Goal: Navigation & Orientation: Find specific page/section

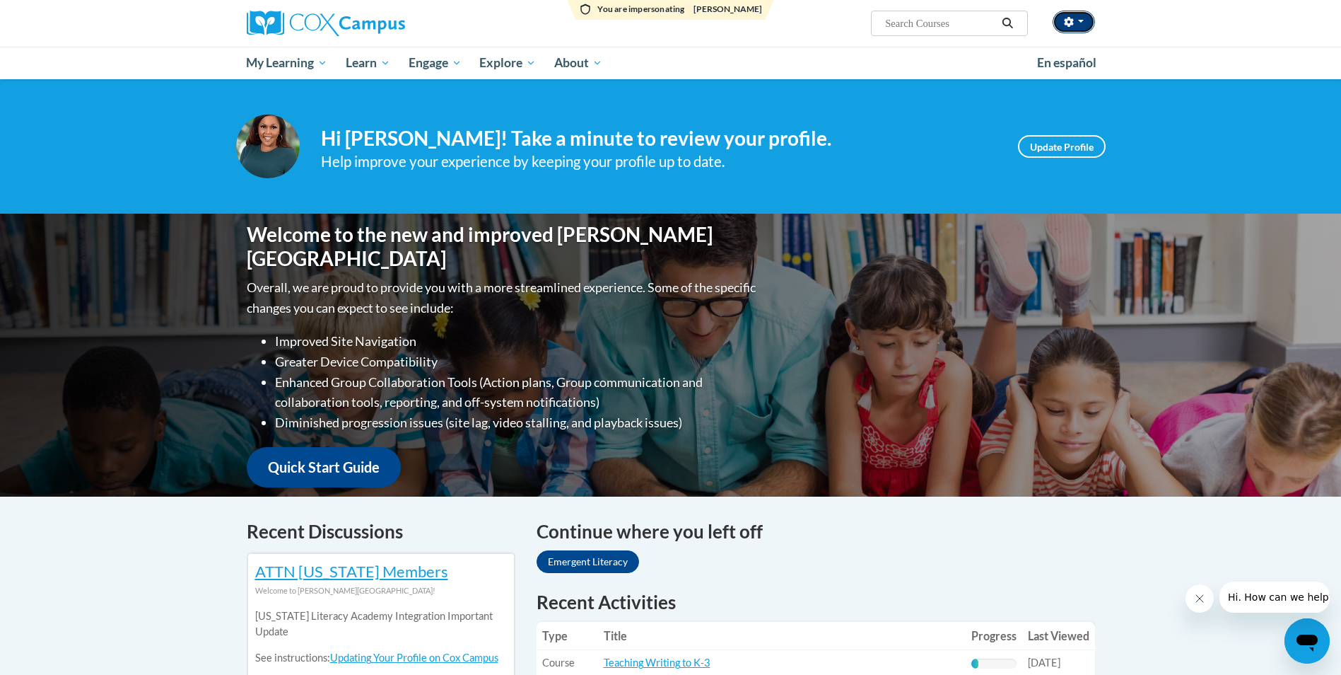
click at [1081, 28] on button "button" at bounding box center [1074, 22] width 42 height 23
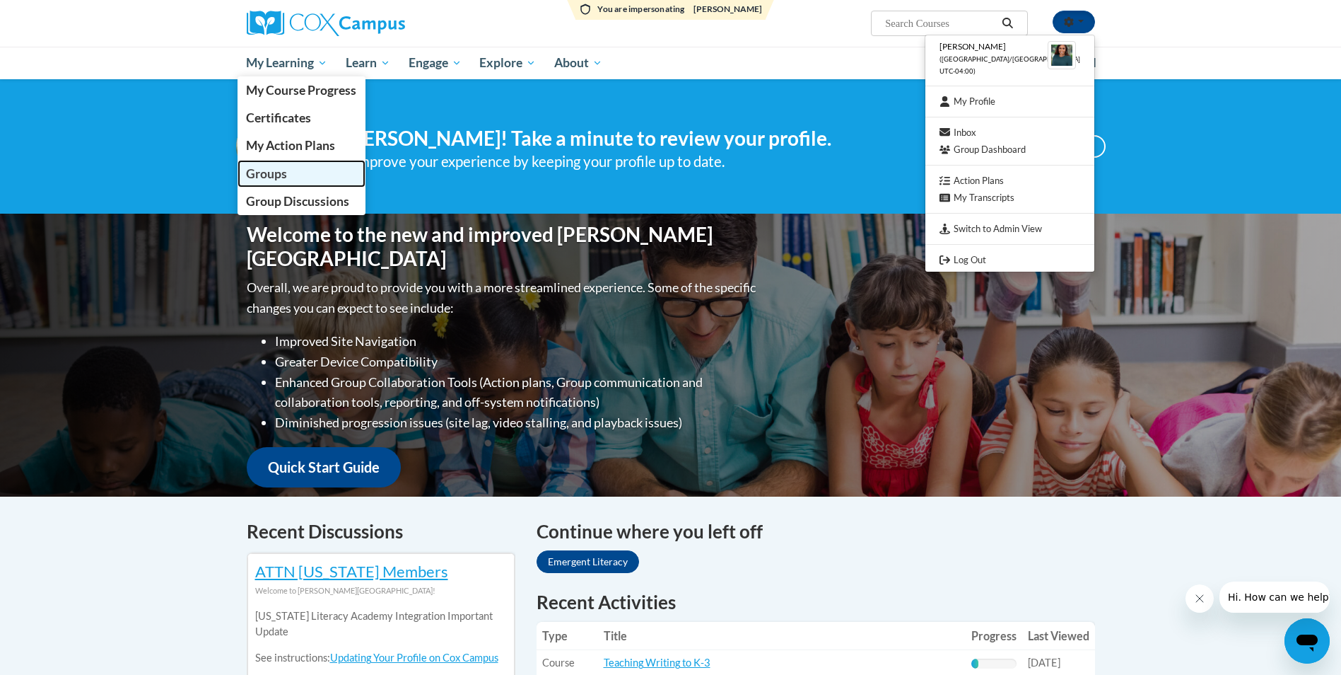
click at [265, 172] on span "Groups" at bounding box center [266, 173] width 41 height 15
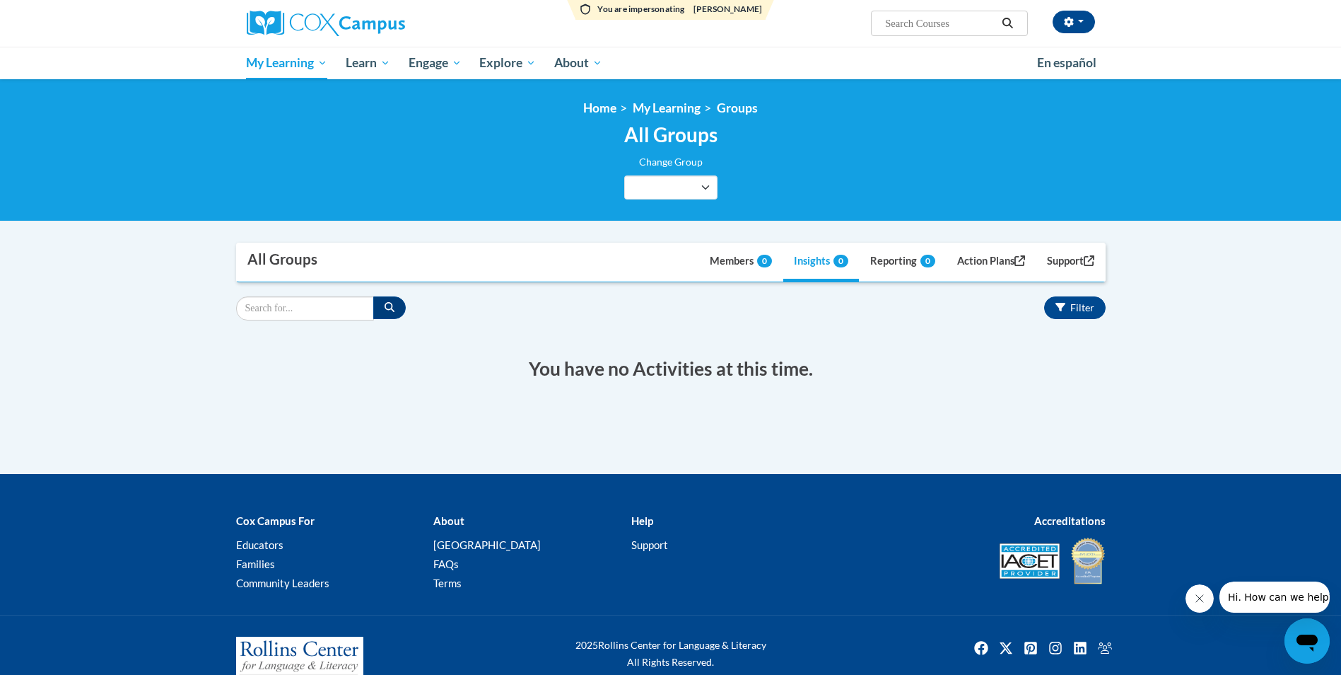
click at [755, 7] on div "Shonta Lyons (America/Toronto UTC-04:00) My Profile Inbox Group Dashboard Actio…" at bounding box center [816, 18] width 580 height 36
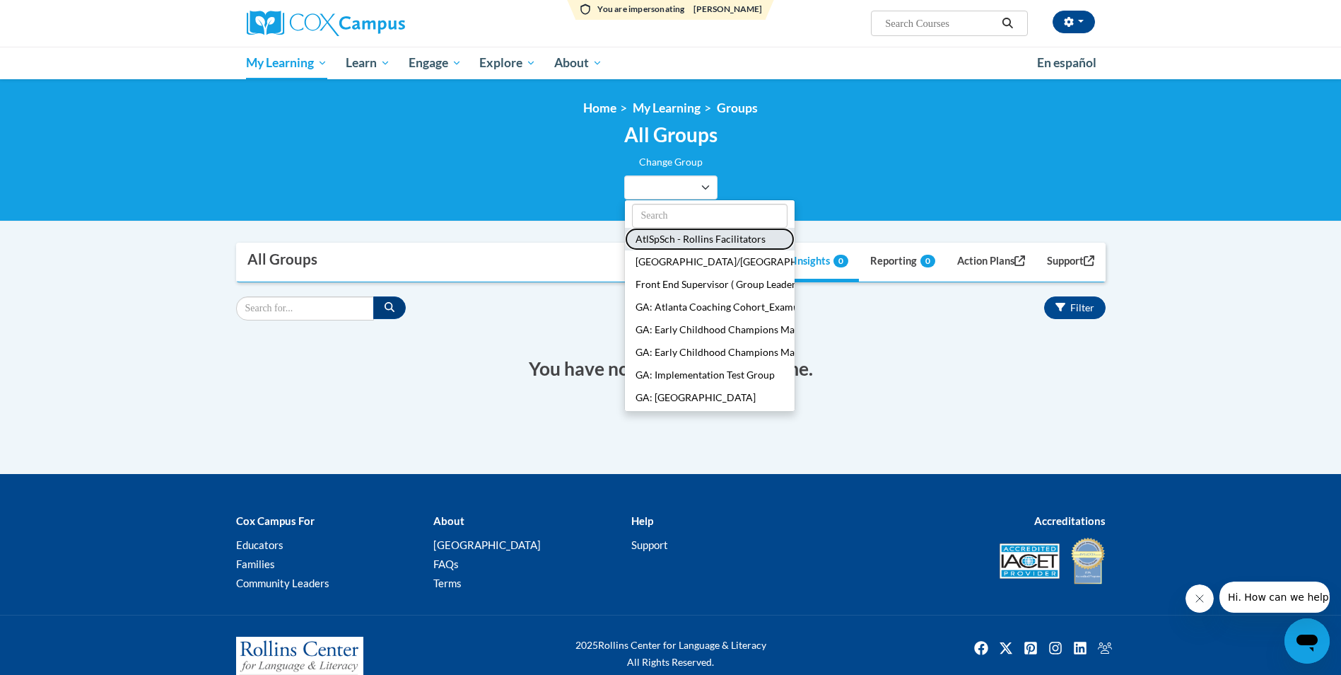
click at [688, 240] on button "AtlSpSch - Rollins Facilitators" at bounding box center [710, 239] width 170 height 23
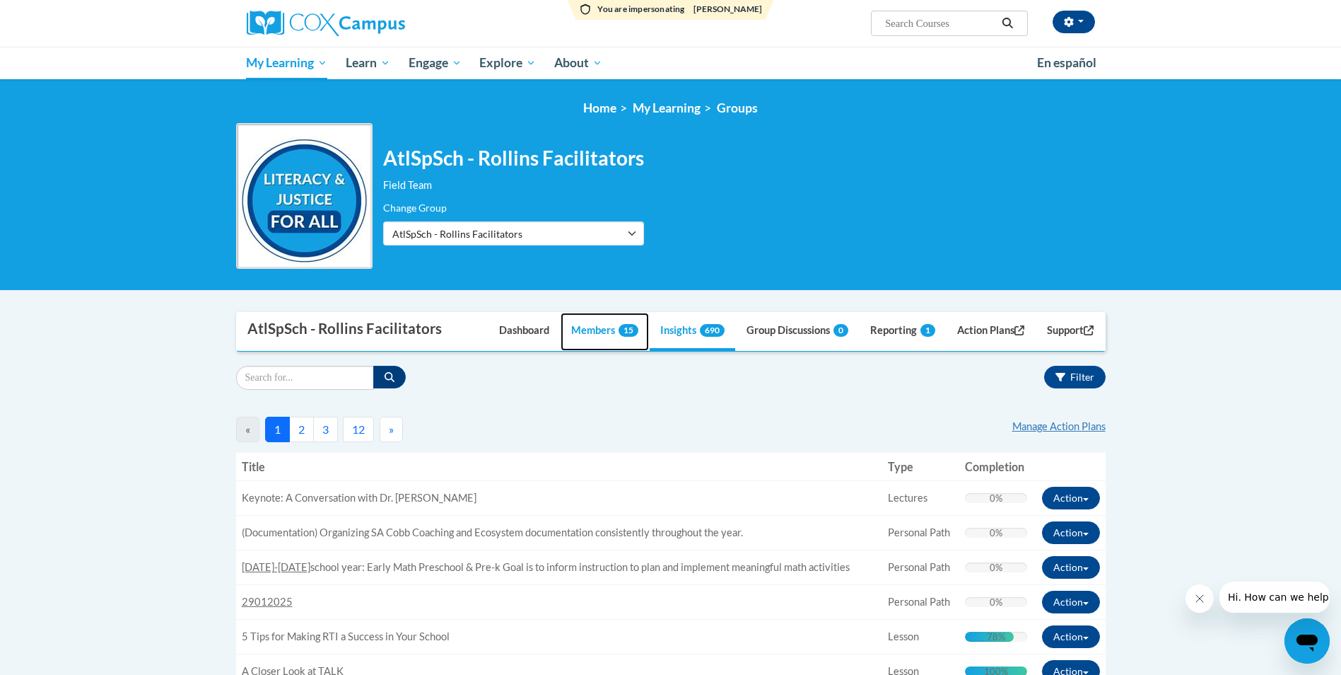
click at [581, 327] on link "Members 15" at bounding box center [605, 332] width 88 height 38
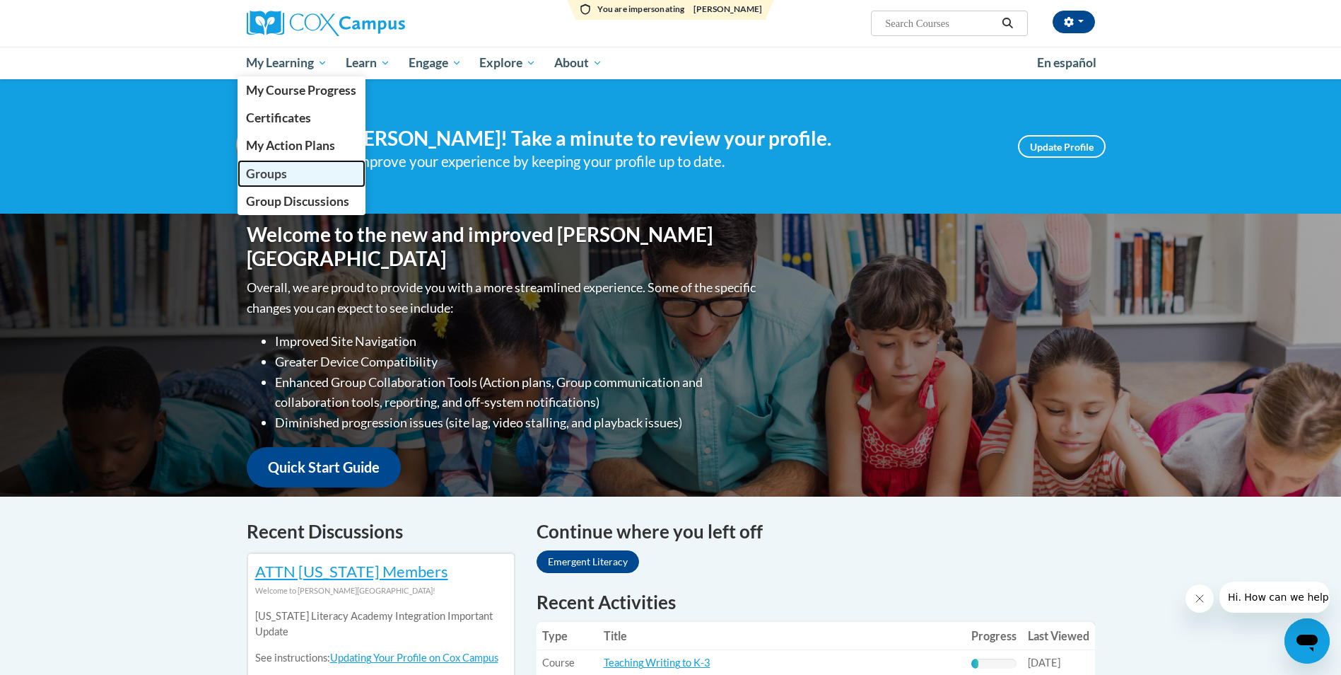
click at [289, 172] on link "Groups" at bounding box center [302, 174] width 129 height 28
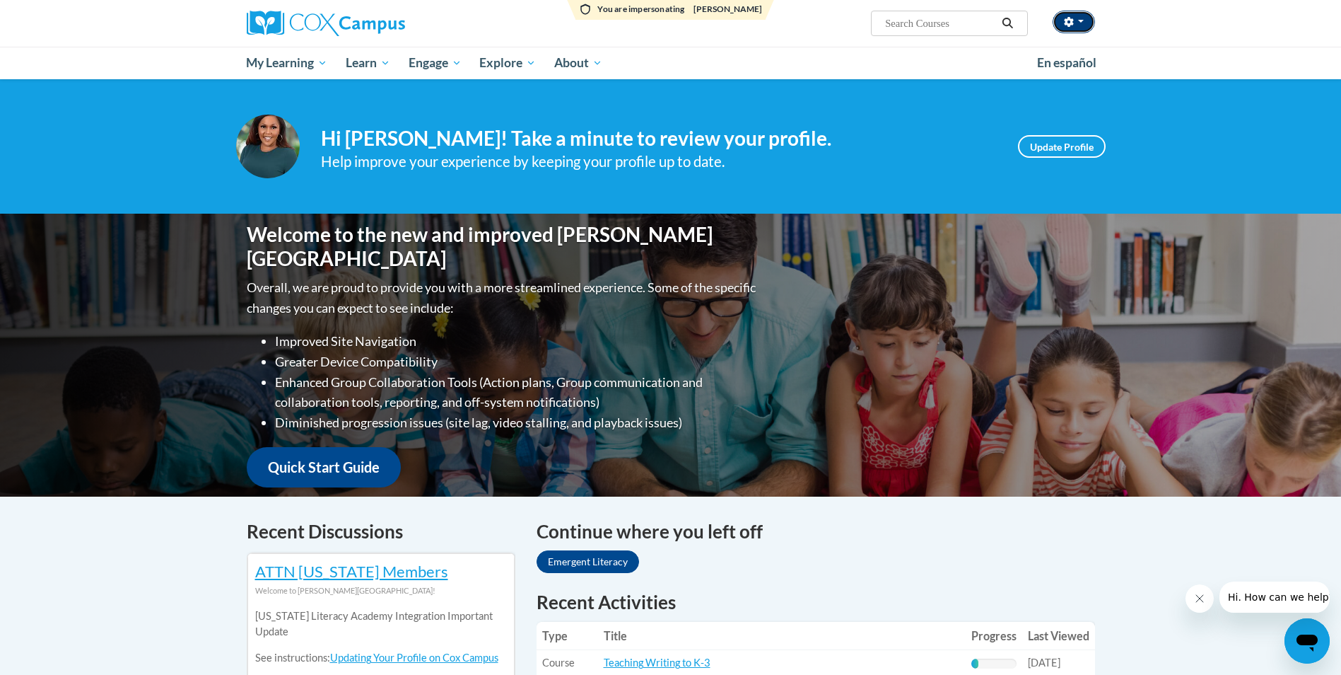
click at [1076, 27] on button "button" at bounding box center [1074, 22] width 42 height 23
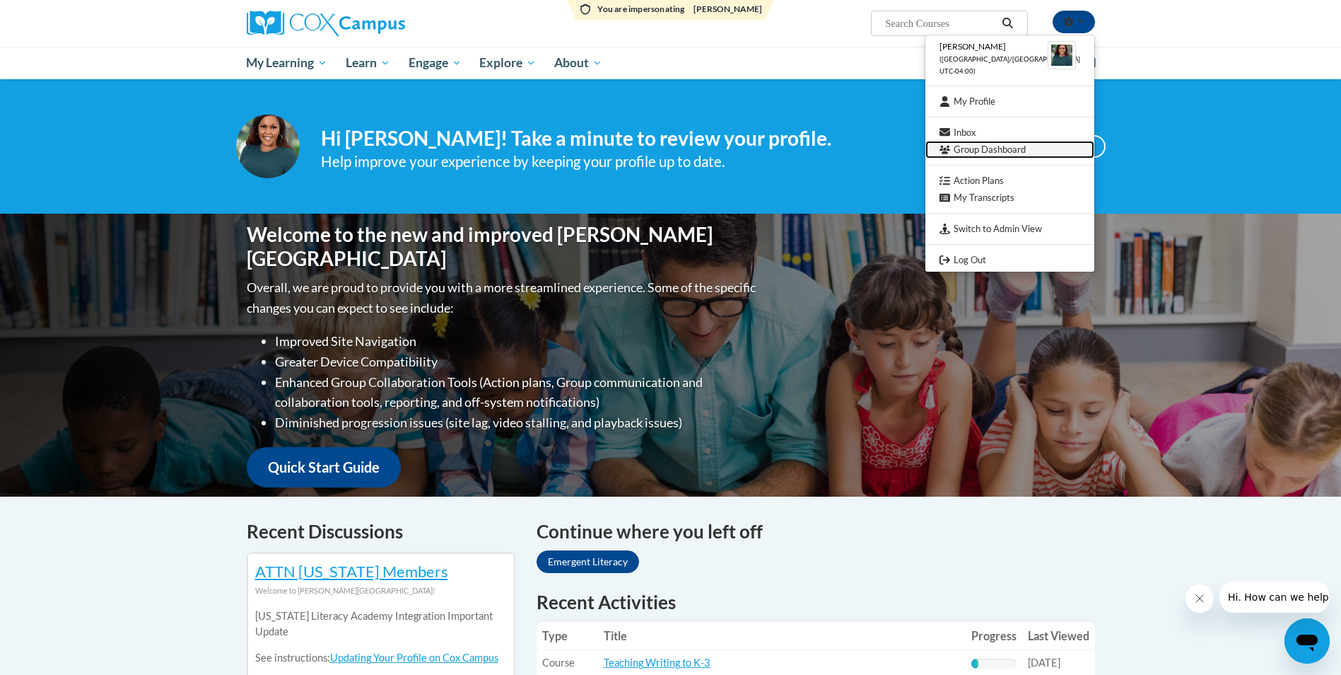
click at [1020, 144] on link "Group Dashboard" at bounding box center [1010, 150] width 169 height 18
